Goal: Information Seeking & Learning: Learn about a topic

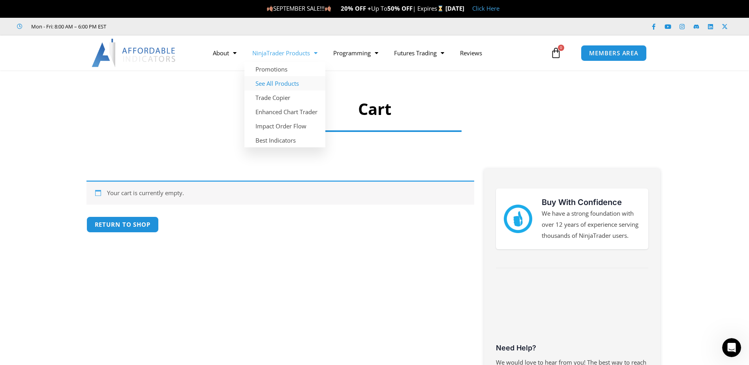
click at [284, 80] on link "See All Products" at bounding box center [284, 83] width 81 height 14
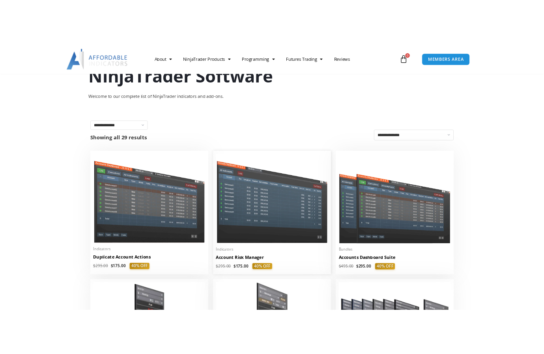
scroll to position [118, 0]
